Goal: Use online tool/utility

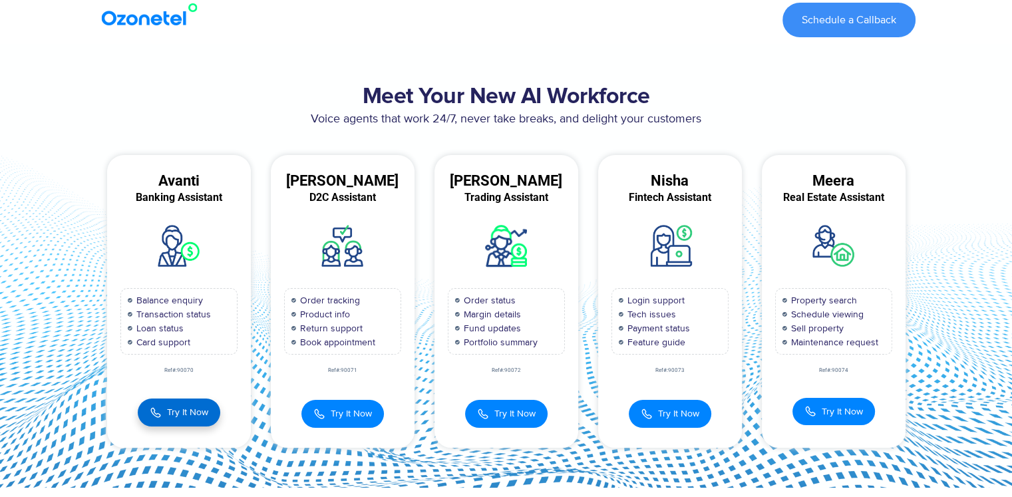
click at [172, 413] on span "Try It Now" at bounding box center [187, 412] width 41 height 14
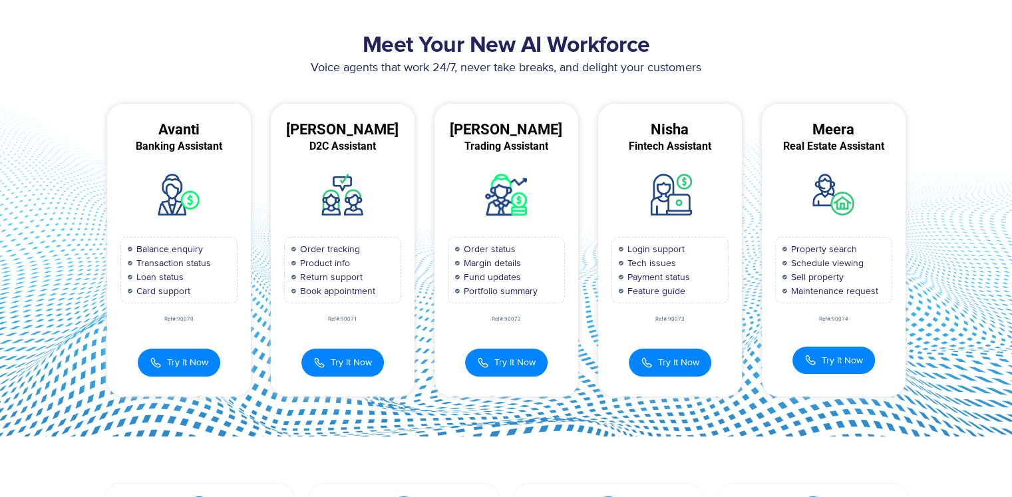
scroll to position [133, 0]
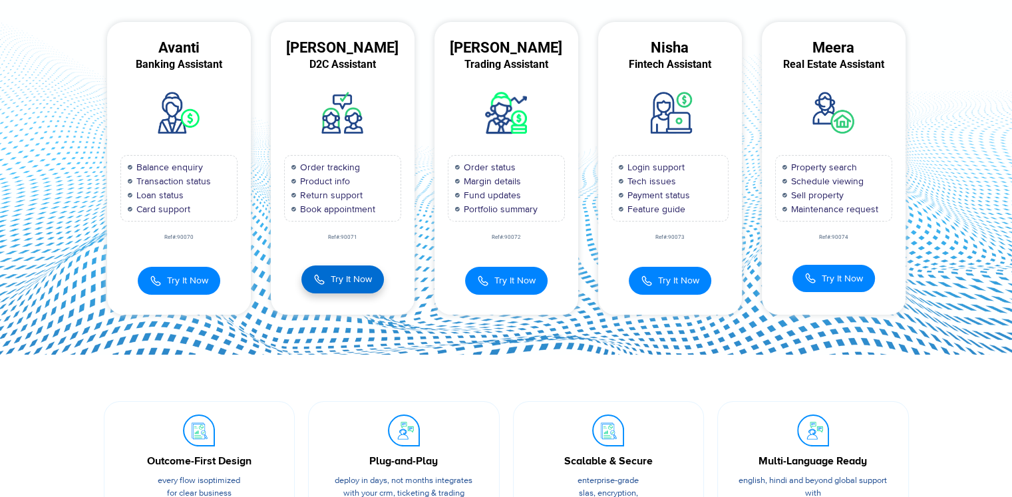
click at [339, 276] on span "Try It Now" at bounding box center [351, 279] width 41 height 14
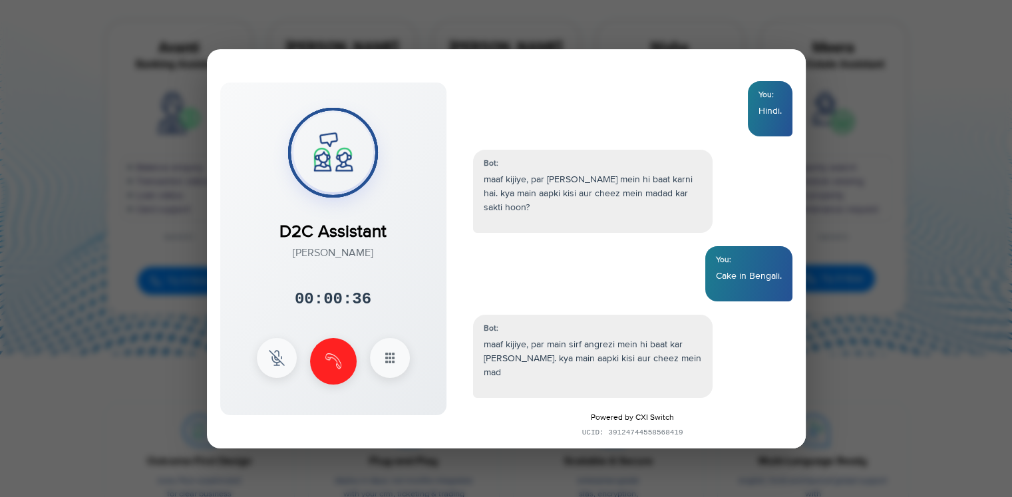
scroll to position [307, 0]
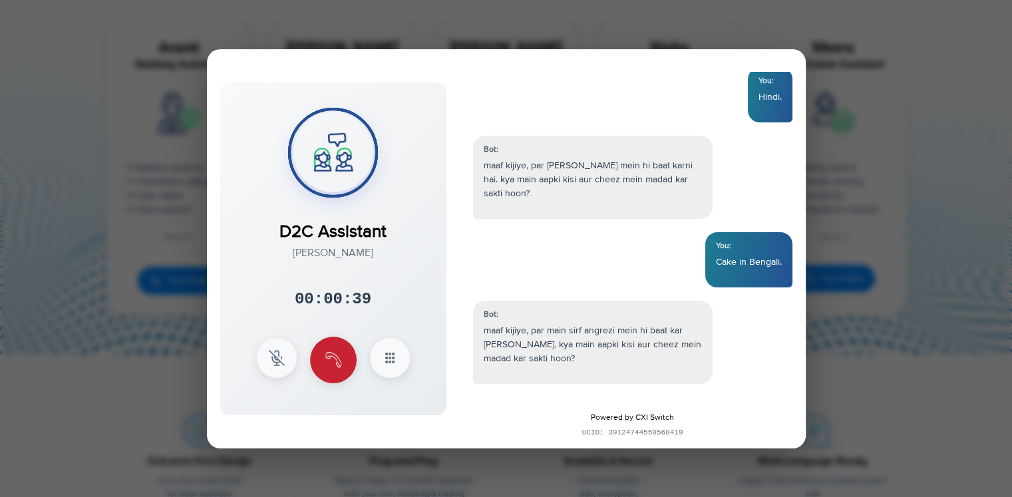
click at [325, 363] on img at bounding box center [333, 360] width 16 height 16
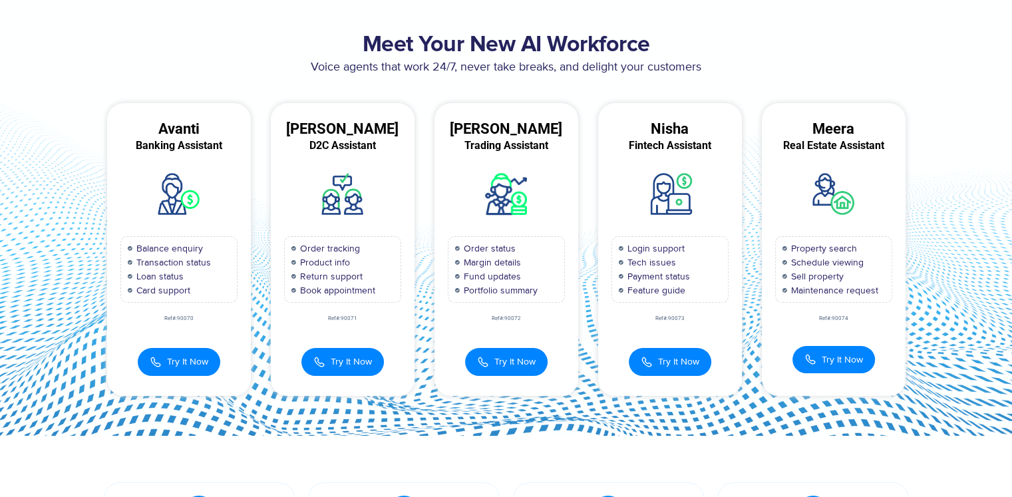
scroll to position [0, 0]
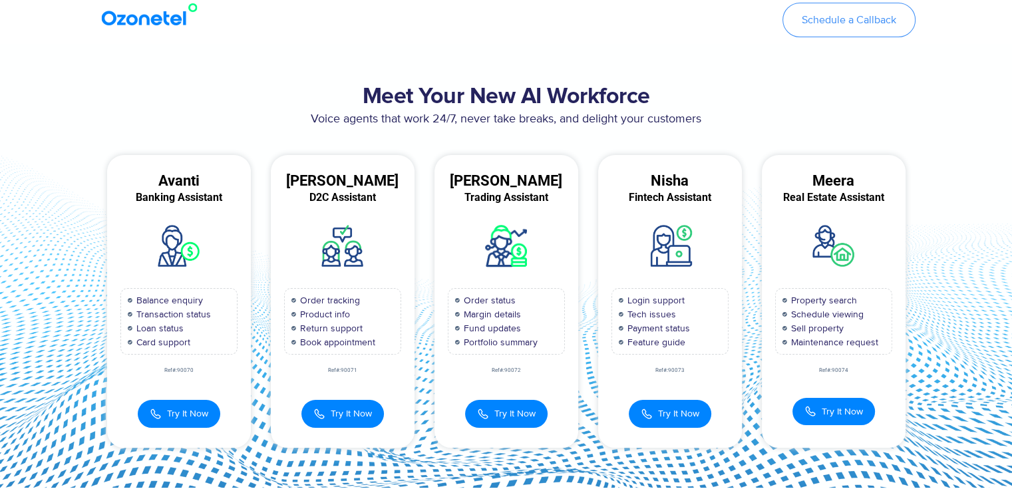
click at [837, 24] on span "Schedule a Callback" at bounding box center [849, 20] width 95 height 11
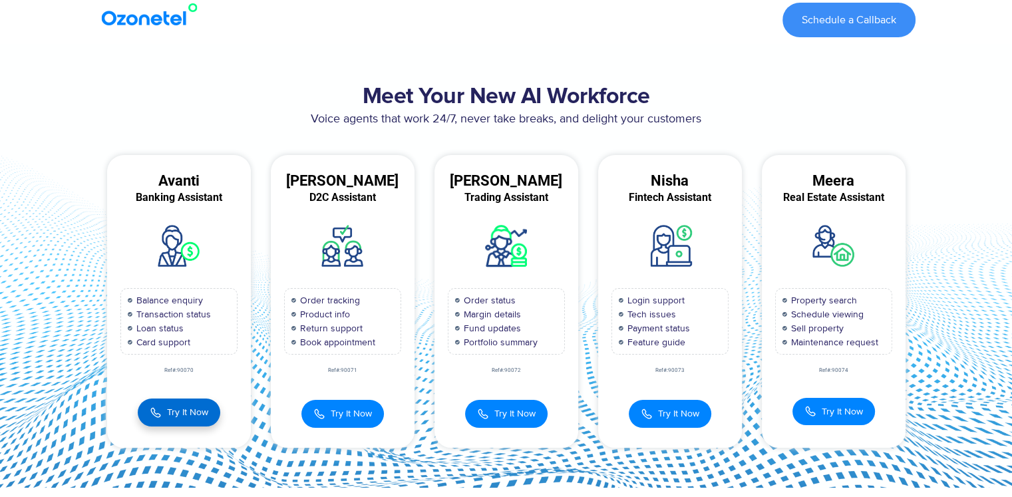
click at [170, 415] on span "Try It Now" at bounding box center [187, 412] width 41 height 14
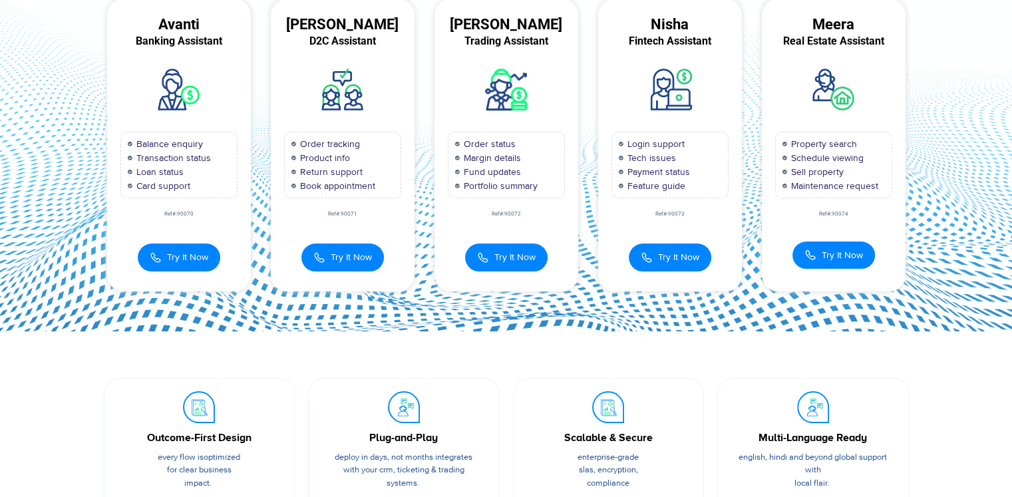
scroll to position [52, 0]
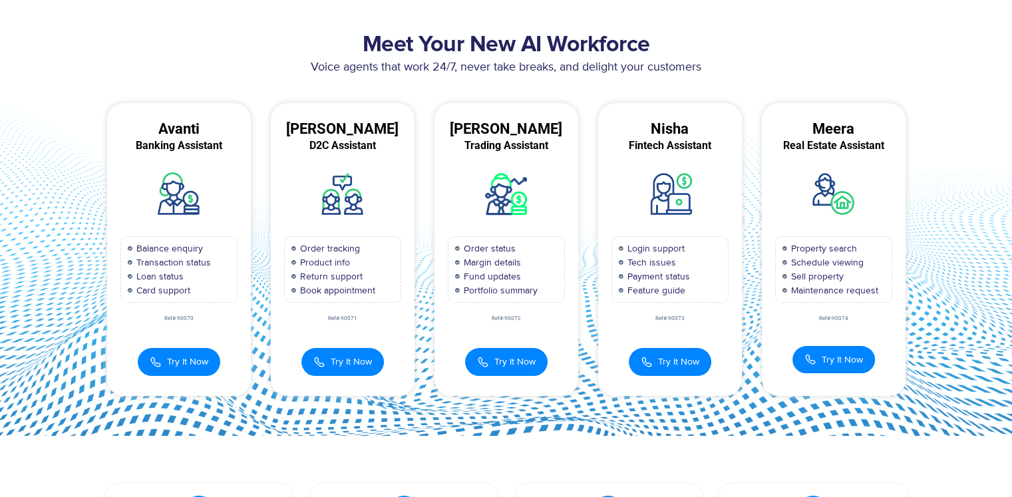
click at [174, 196] on img at bounding box center [178, 193] width 57 height 57
click at [195, 196] on img at bounding box center [178, 193] width 57 height 57
